Goal: Find specific page/section: Find specific page/section

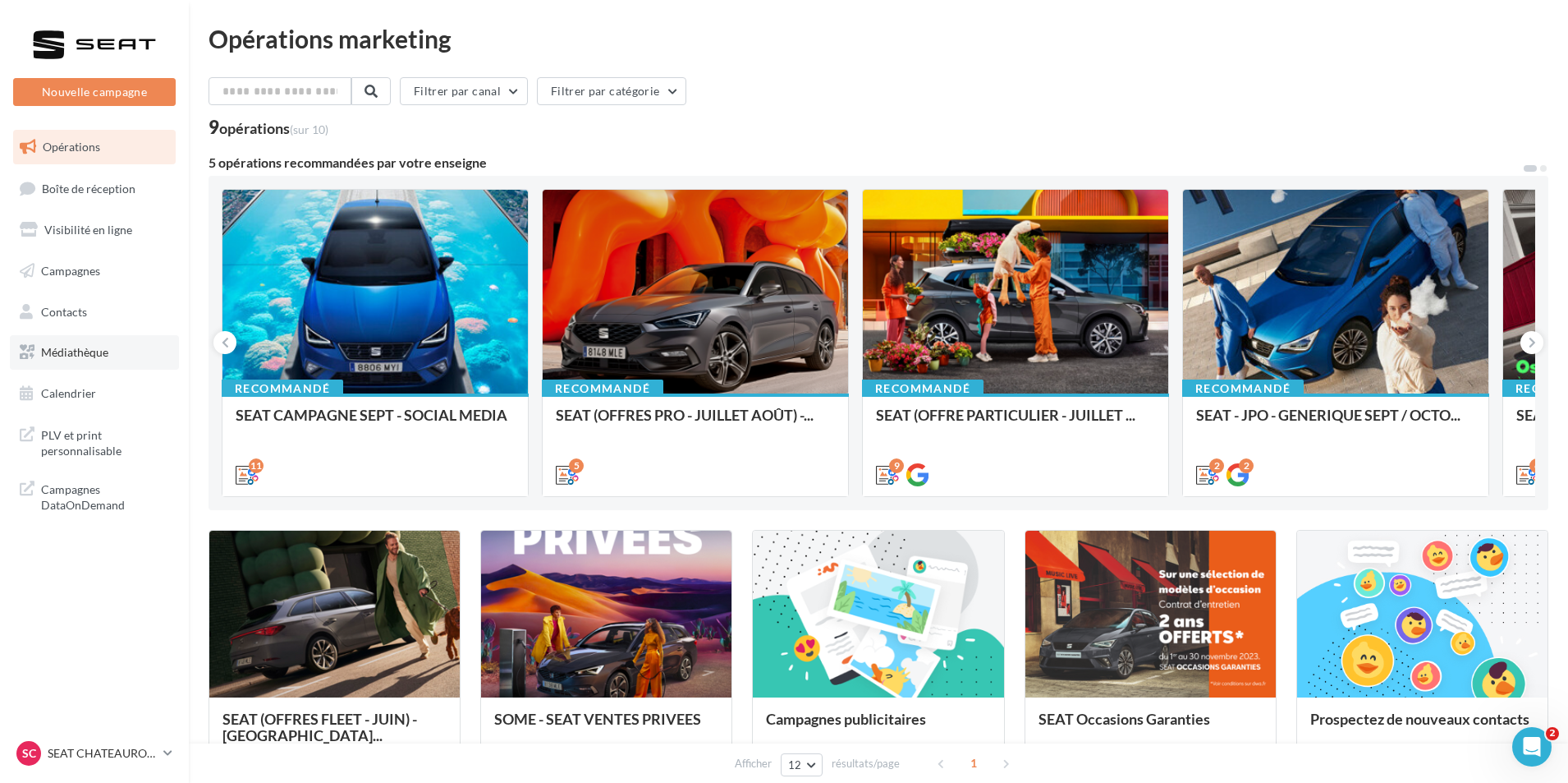
click at [113, 345] on link "Médiathèque" at bounding box center [95, 353] width 169 height 35
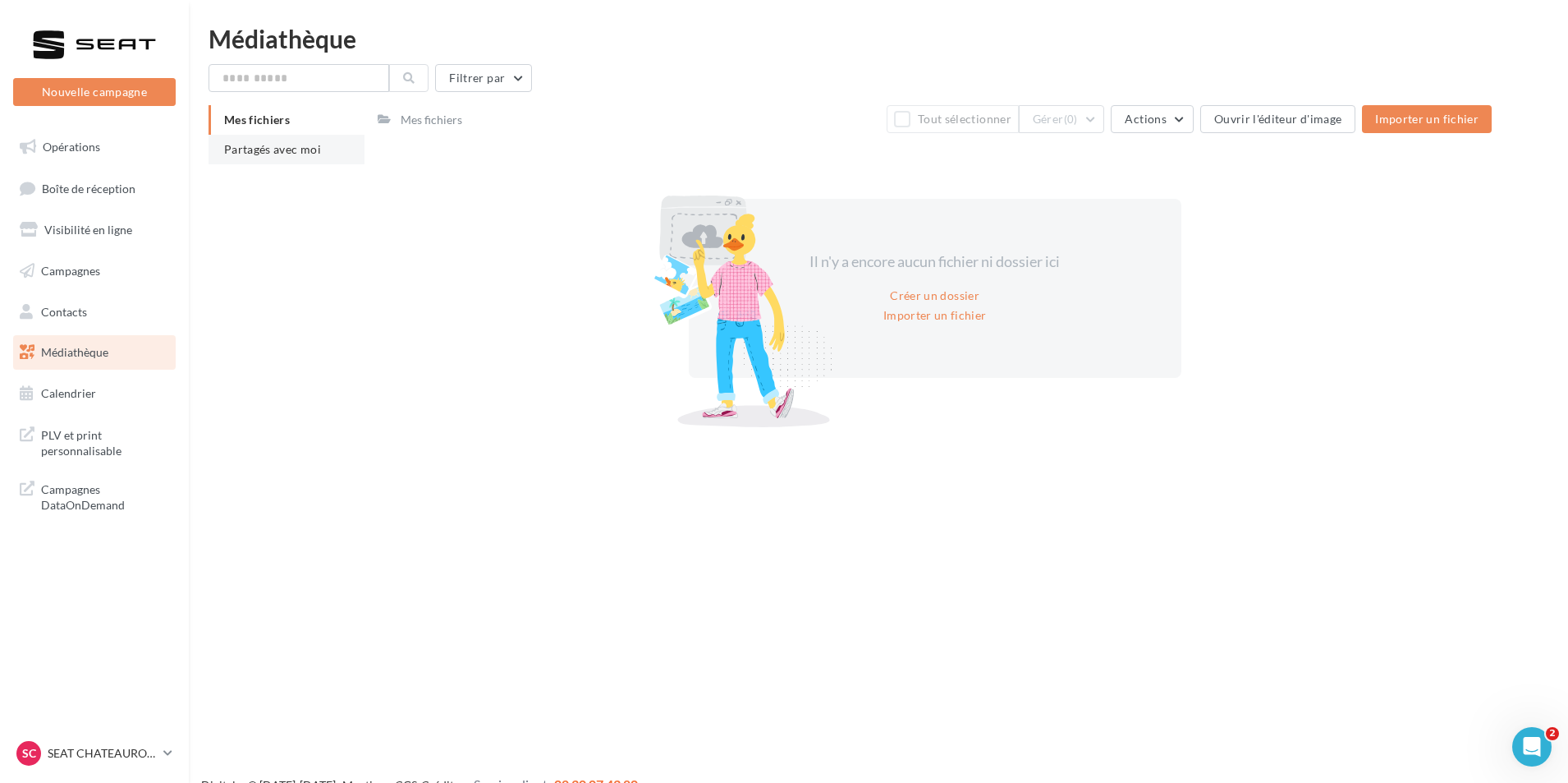
click at [264, 149] on span "Partagés avec moi" at bounding box center [272, 149] width 97 height 14
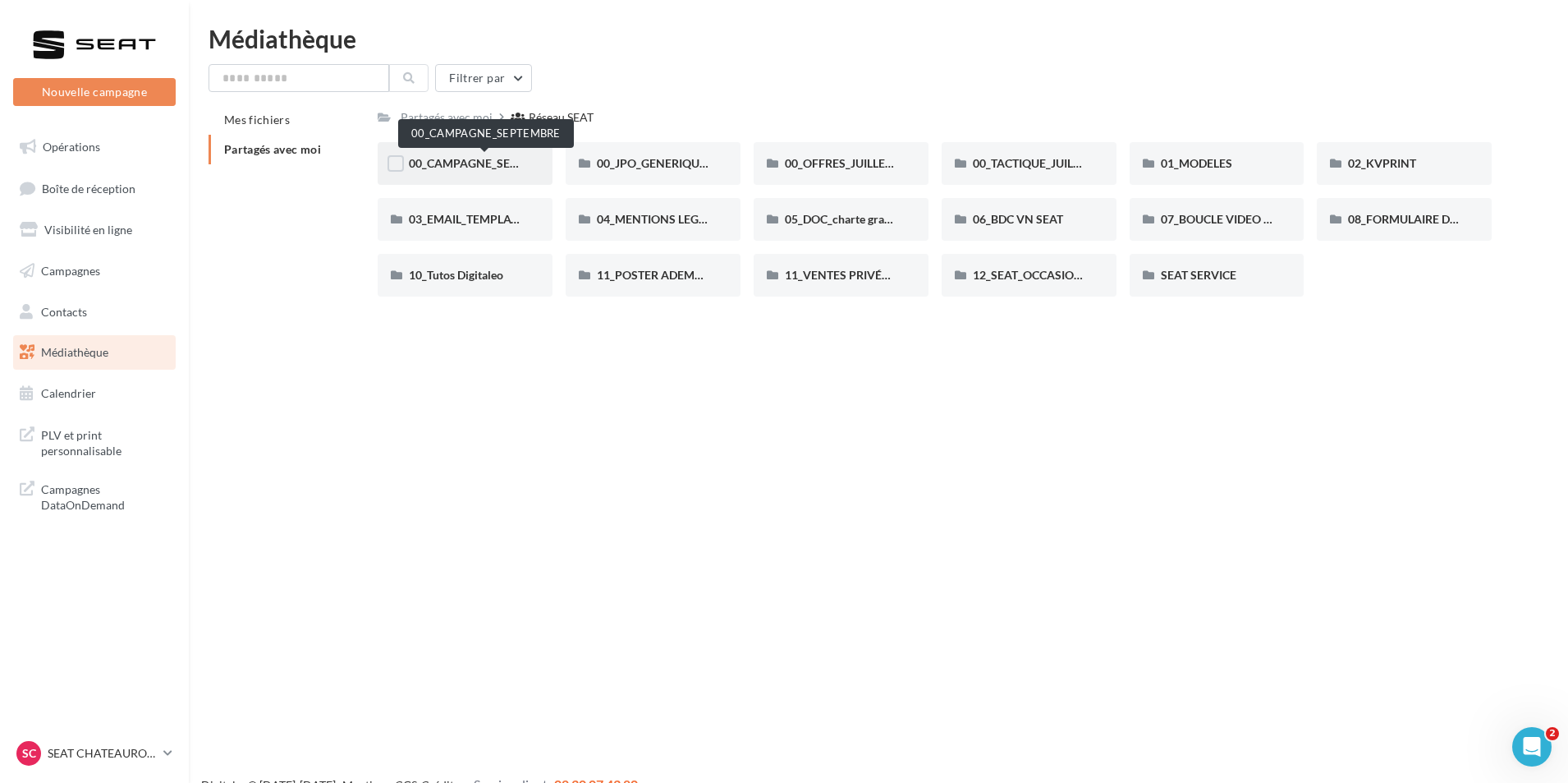
click at [441, 161] on span "00_CAMPAGNE_SEPTEMBRE" at bounding box center [486, 163] width 154 height 14
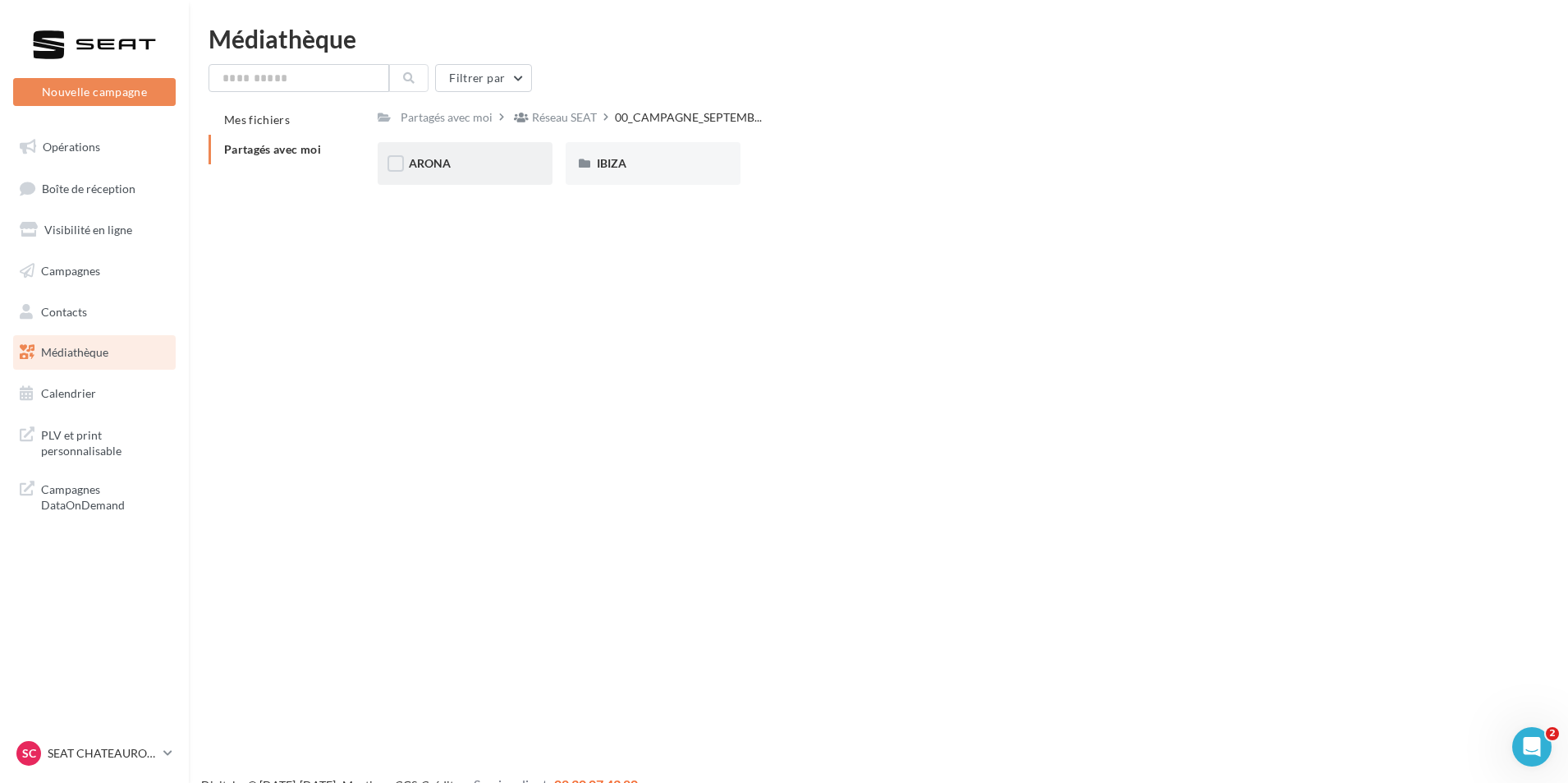
click at [452, 166] on div "ARONA" at bounding box center [466, 164] width 113 height 17
click at [122, 759] on p "SEAT CHATEAUROUX" at bounding box center [102, 753] width 110 height 17
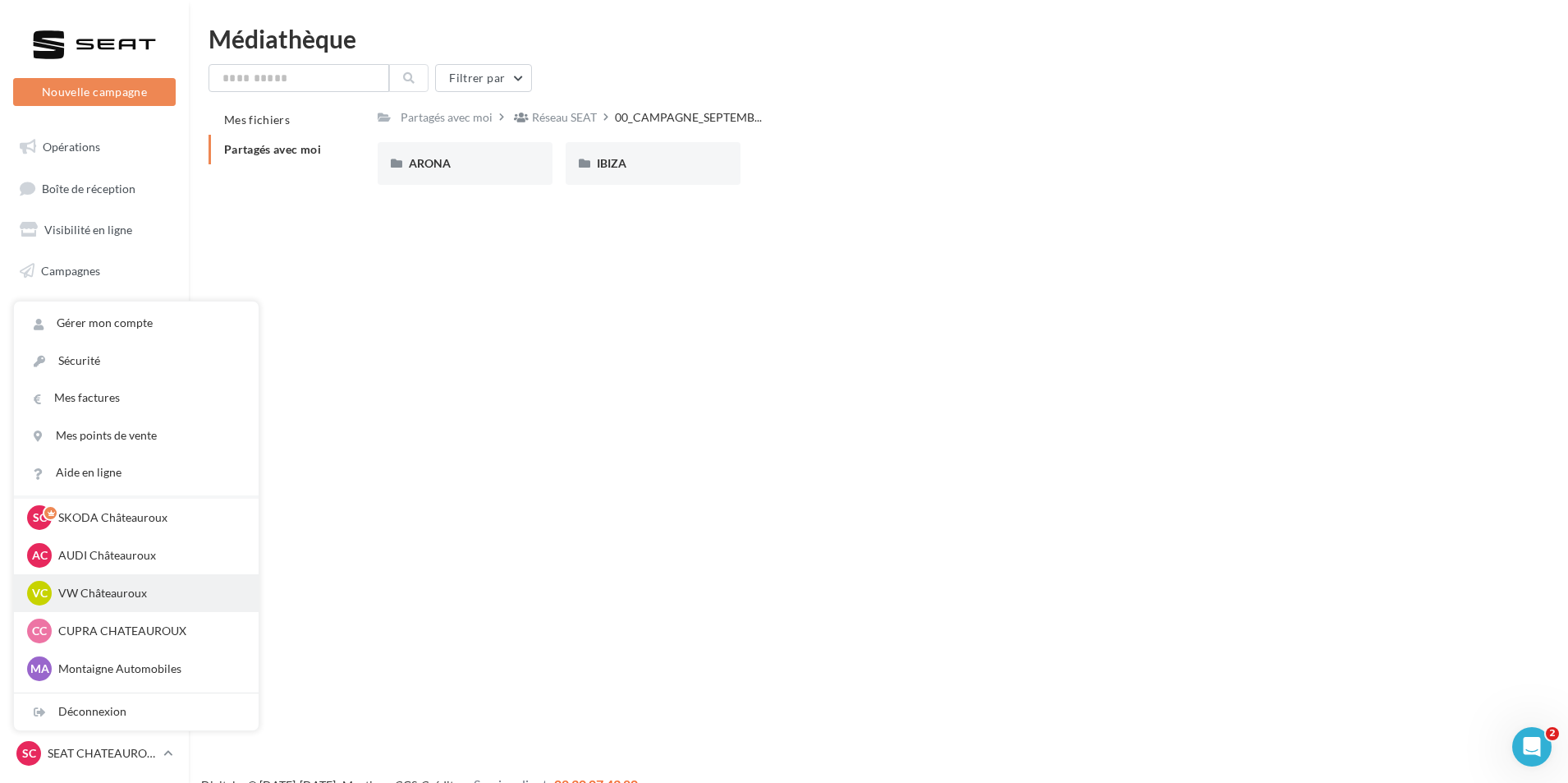
scroll to position [82, 0]
click at [145, 625] on p "Montaigne Automobiles" at bounding box center [149, 629] width 181 height 17
